Goal: Book appointment/travel/reservation

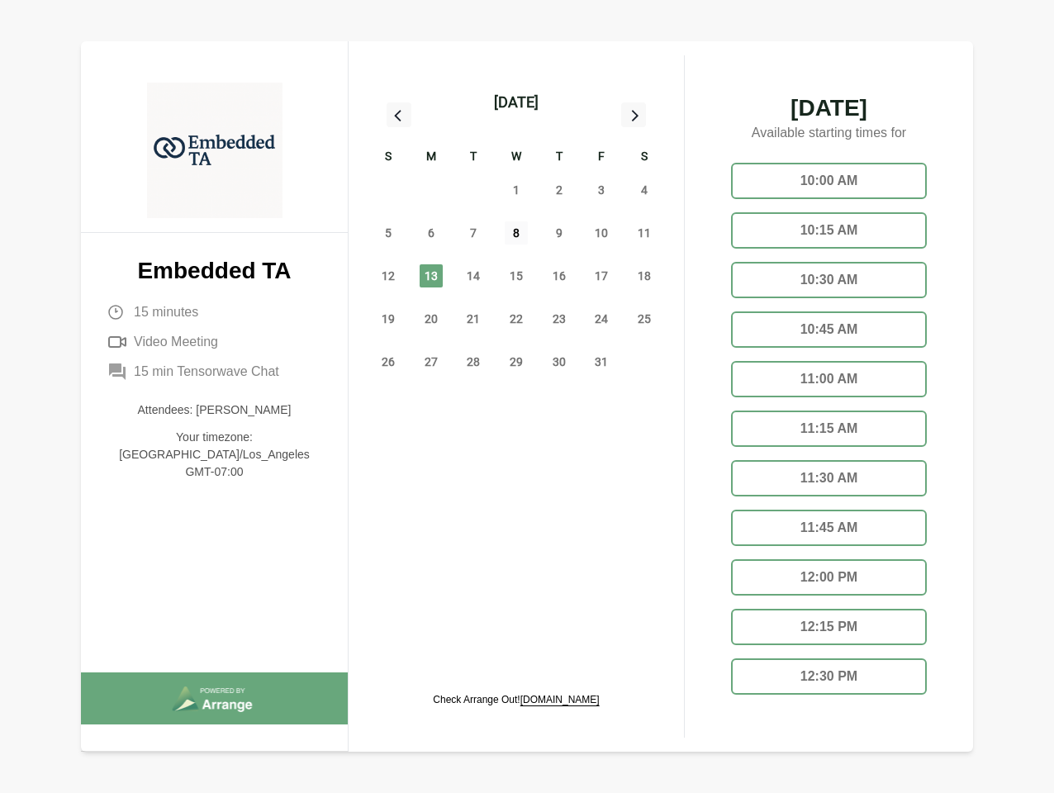
click at [516, 235] on span "8" at bounding box center [516, 232] width 23 height 23
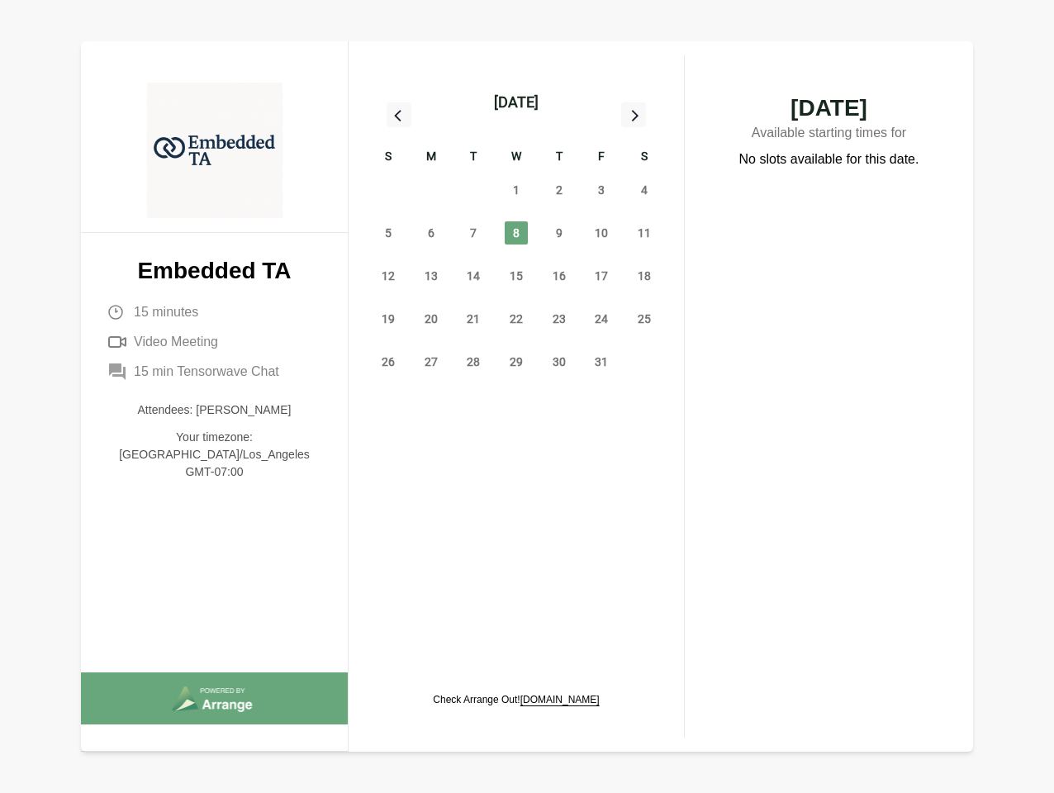
click at [515, 102] on div "[DATE]" at bounding box center [516, 102] width 45 height 23
click at [388, 190] on div "28" at bounding box center [388, 189] width 43 height 43
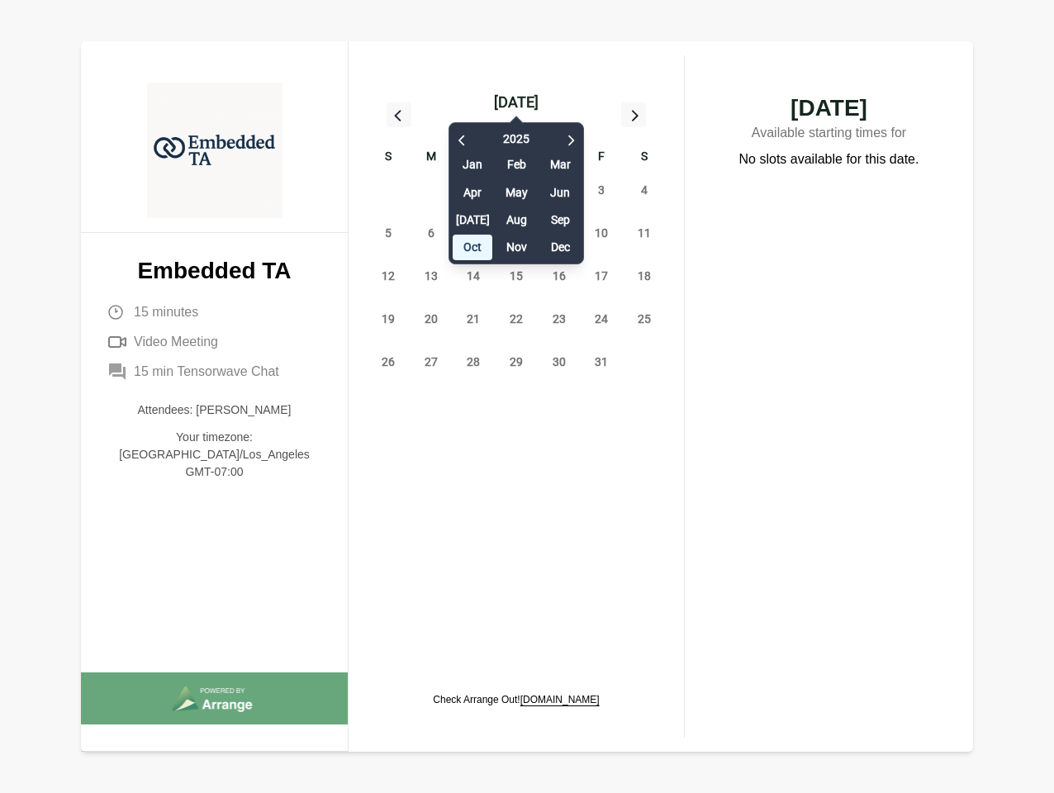
click at [431, 190] on div "29" at bounding box center [431, 189] width 43 height 43
click at [473, 190] on div "[DATE] Feb Mar Apr May Jun [DATE] Aug Sep Oct Nov Dec" at bounding box center [515, 189] width 135 height 150
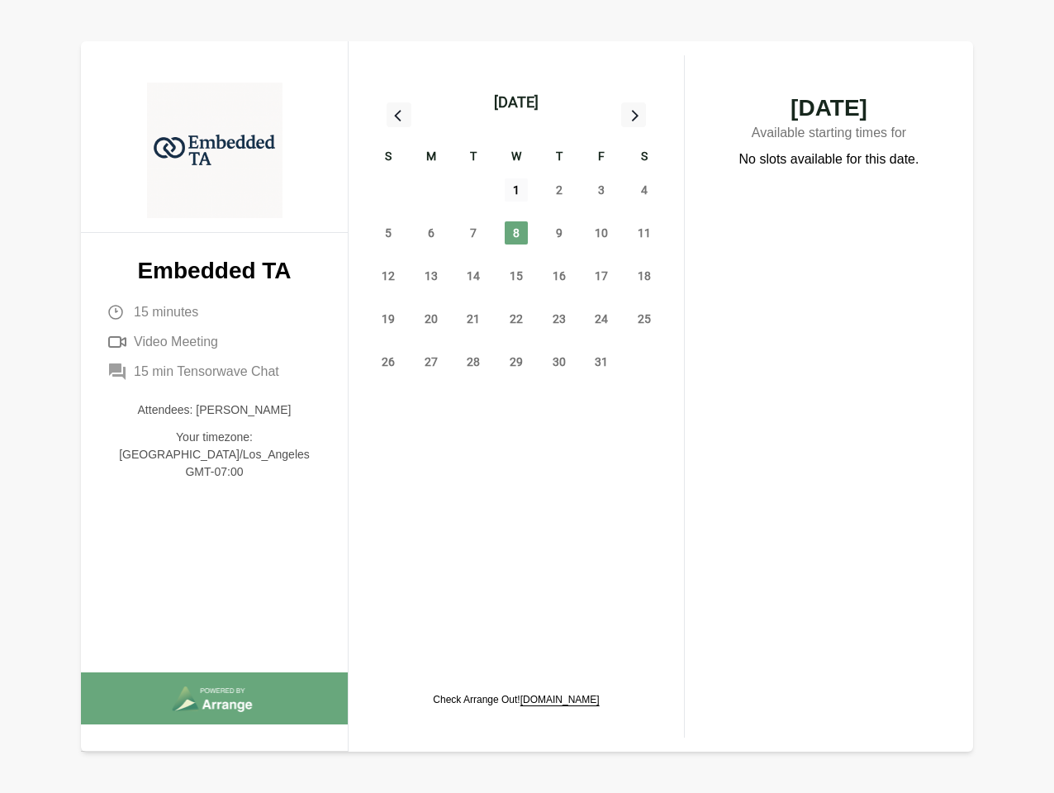
click at [516, 190] on span "1" at bounding box center [516, 189] width 23 height 23
click at [559, 190] on span "2" at bounding box center [558, 189] width 23 height 23
click at [601, 190] on span "3" at bounding box center [601, 189] width 23 height 23
click at [644, 190] on span "4" at bounding box center [644, 189] width 23 height 23
click at [388, 233] on span "5" at bounding box center [388, 232] width 23 height 23
